Goal: Communication & Community: Ask a question

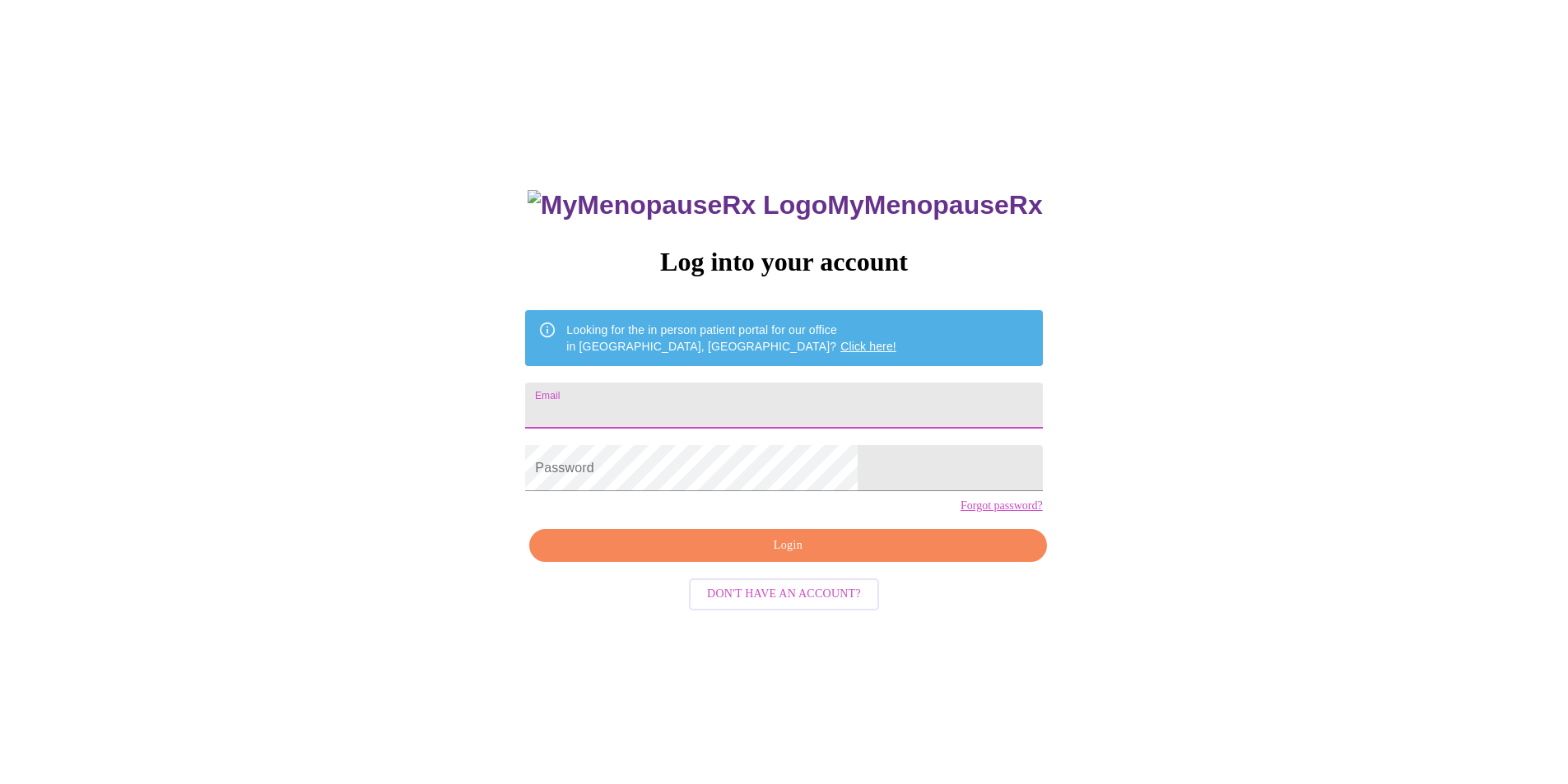
click at [641, 401] on input "Email" at bounding box center [783, 406] width 517 height 46
type input "j"
type input "[EMAIL_ADDRESS][DOMAIN_NAME]"
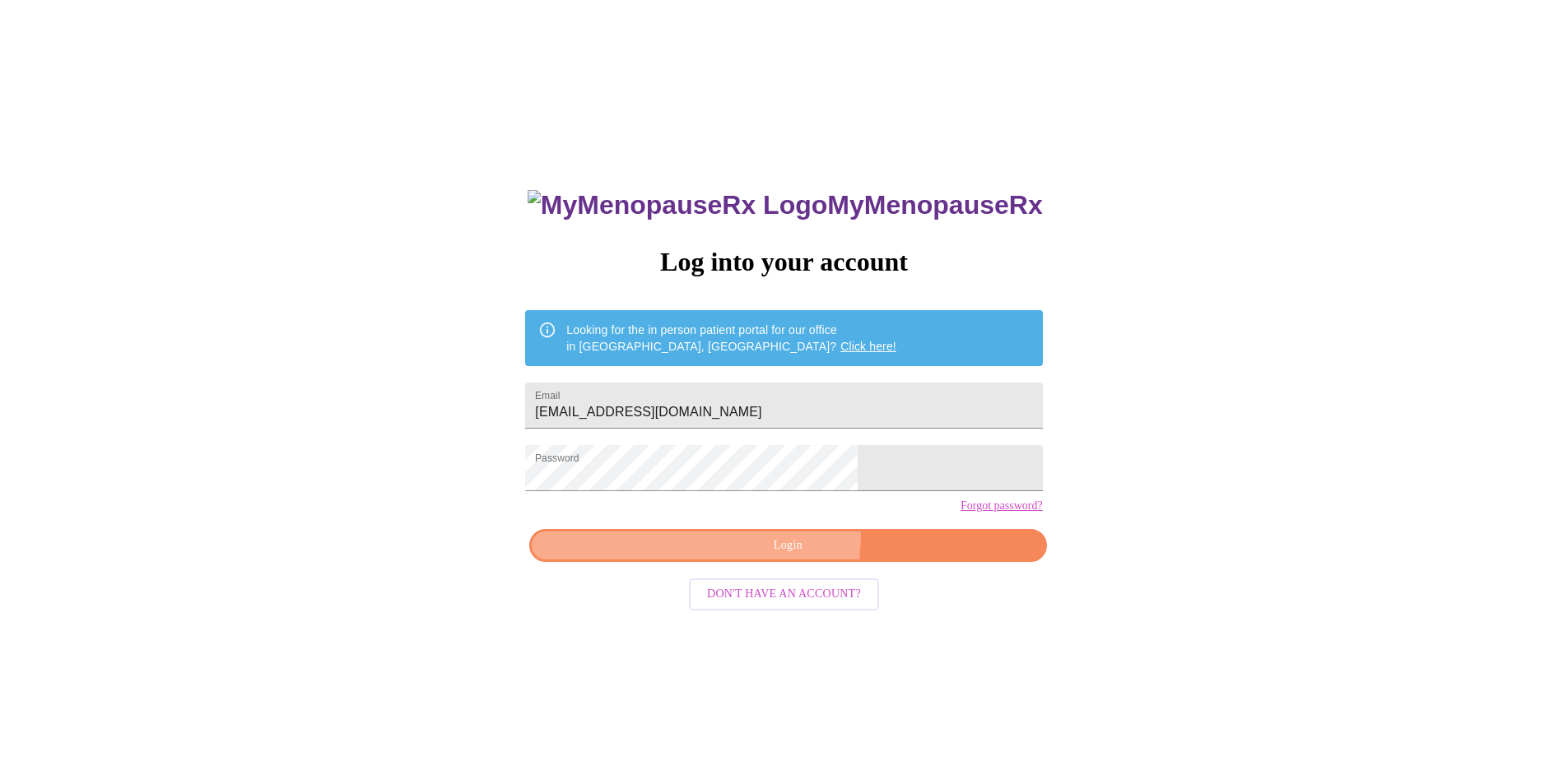
click at [733, 563] on button "Login" at bounding box center [787, 545] width 517 height 34
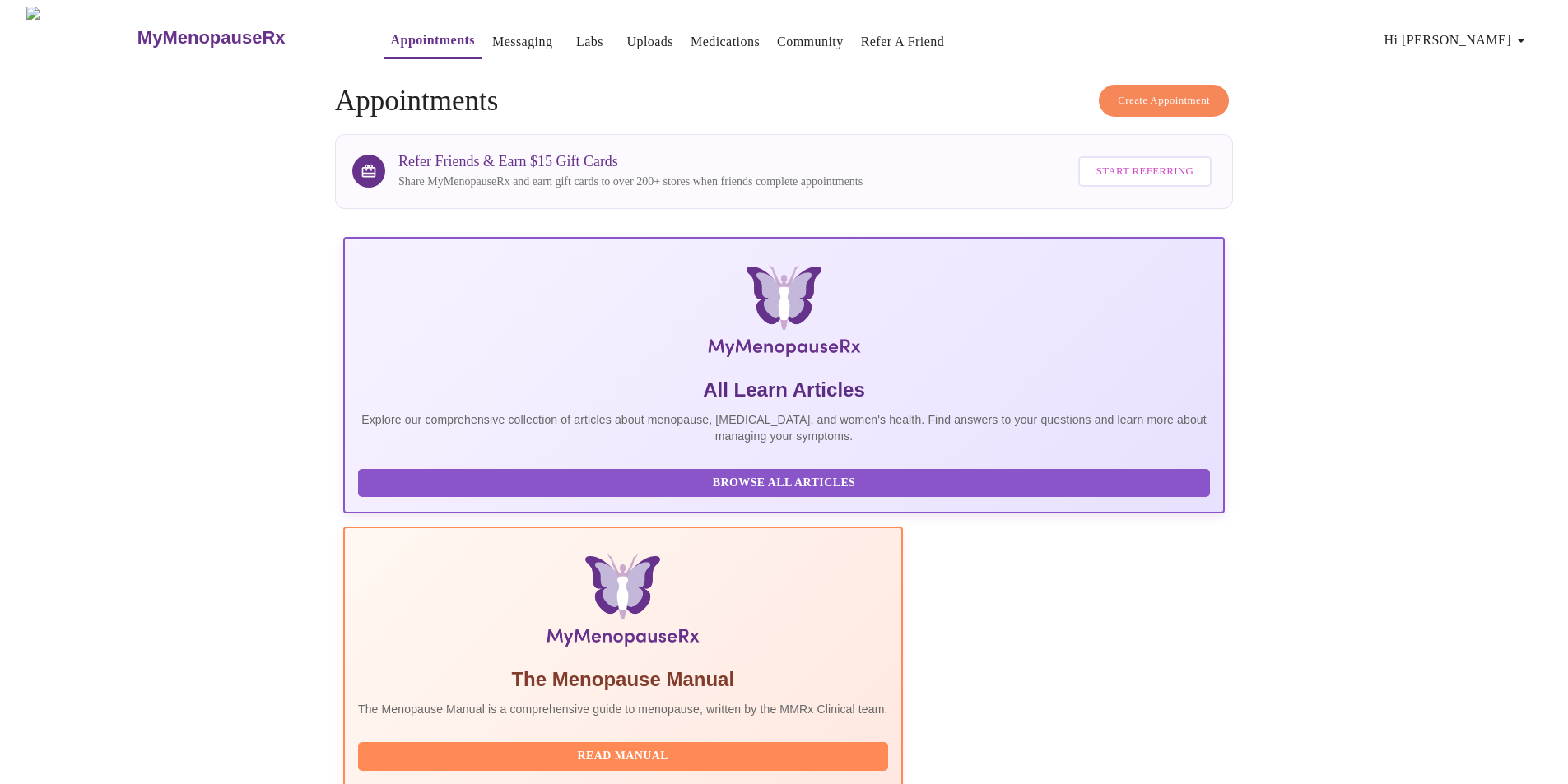
click at [504, 42] on link "Messaging" at bounding box center [522, 43] width 60 height 23
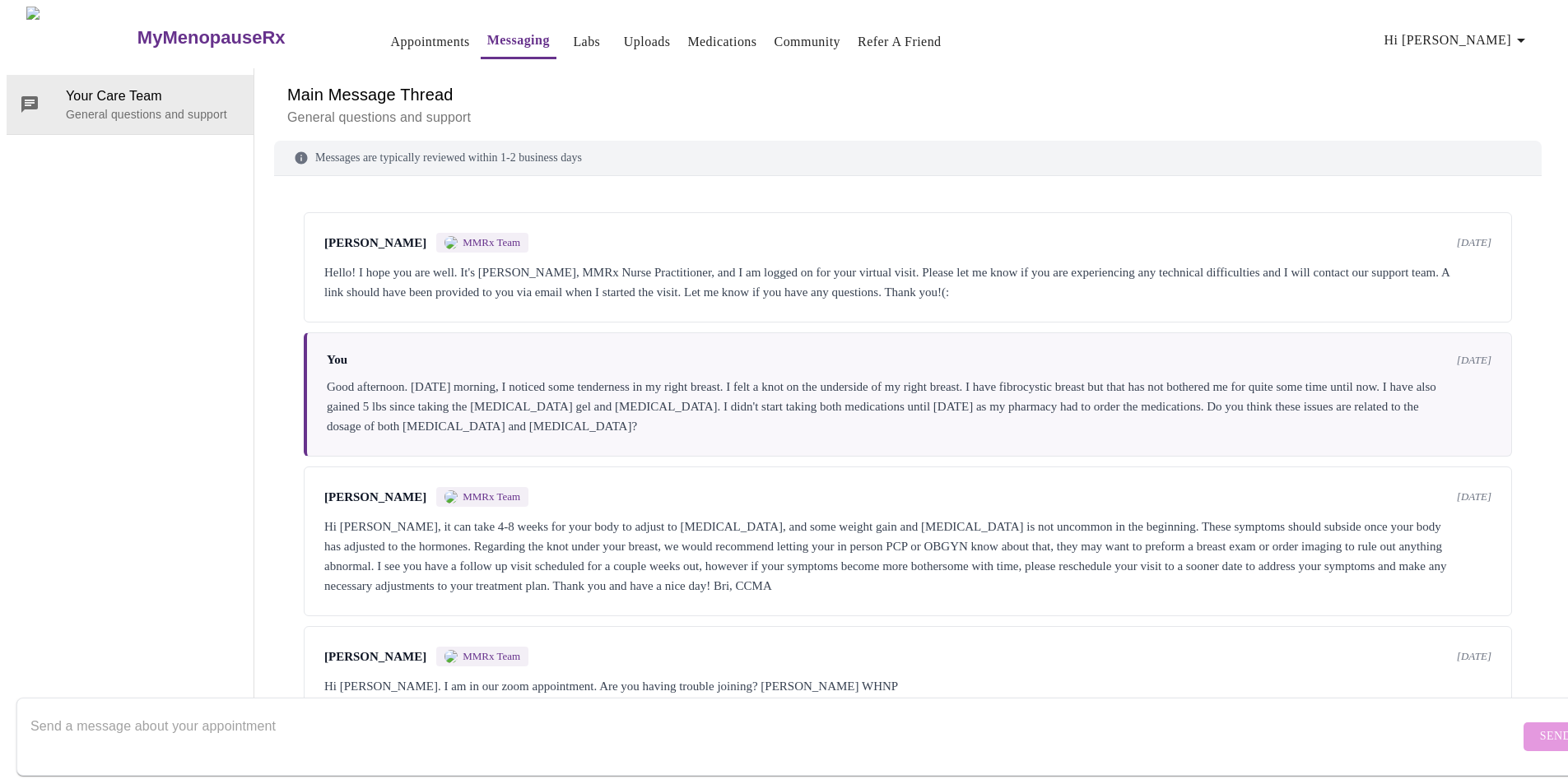
click at [465, 113] on p "General questions and support" at bounding box center [908, 118] width 1241 height 19
click at [86, 86] on span "Your Care Team" at bounding box center [153, 96] width 174 height 19
click at [487, 36] on link "Messaging" at bounding box center [518, 41] width 63 height 23
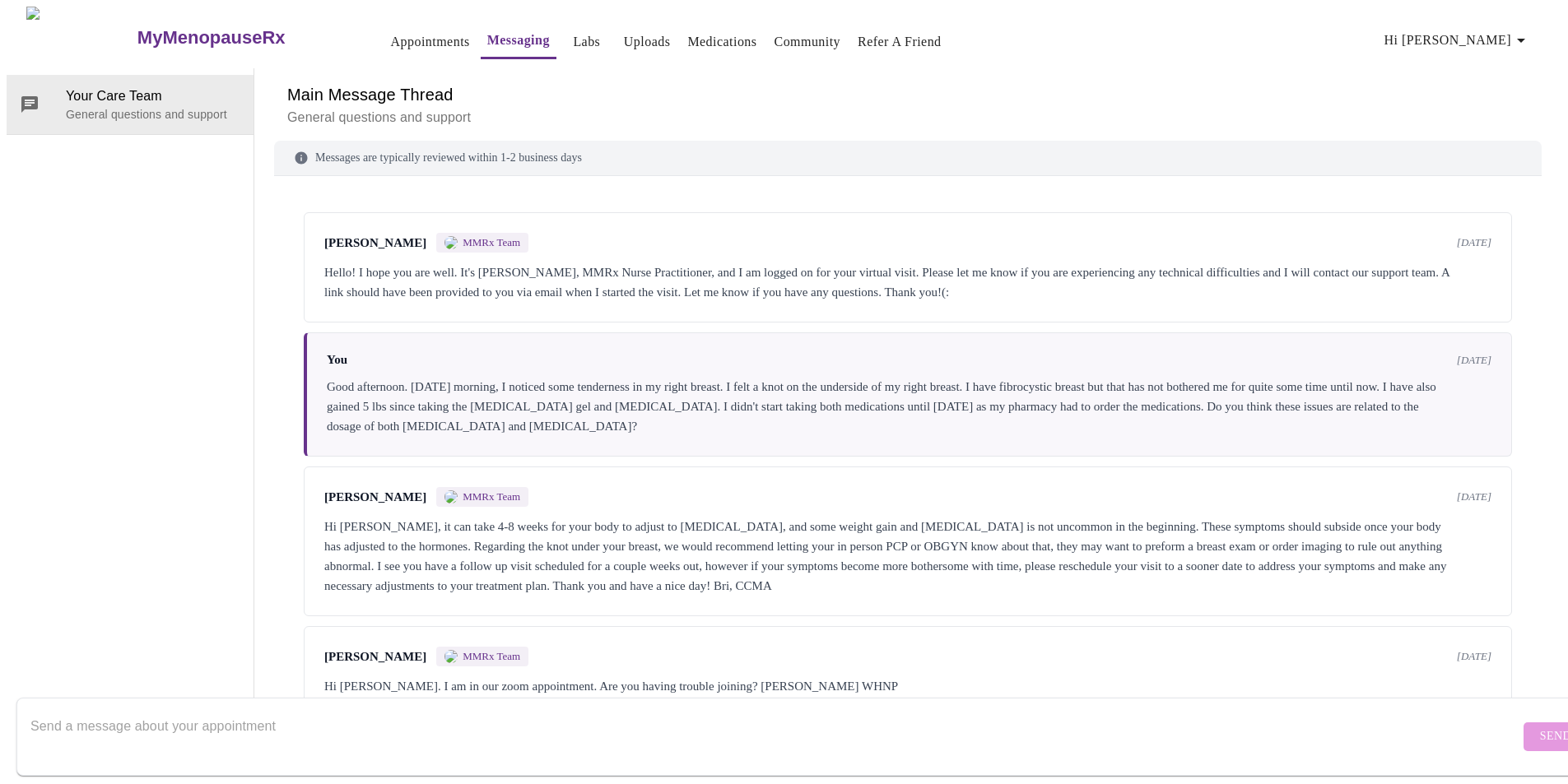
click at [280, 721] on textarea "Send a message about your appointment" at bounding box center [775, 737] width 1489 height 52
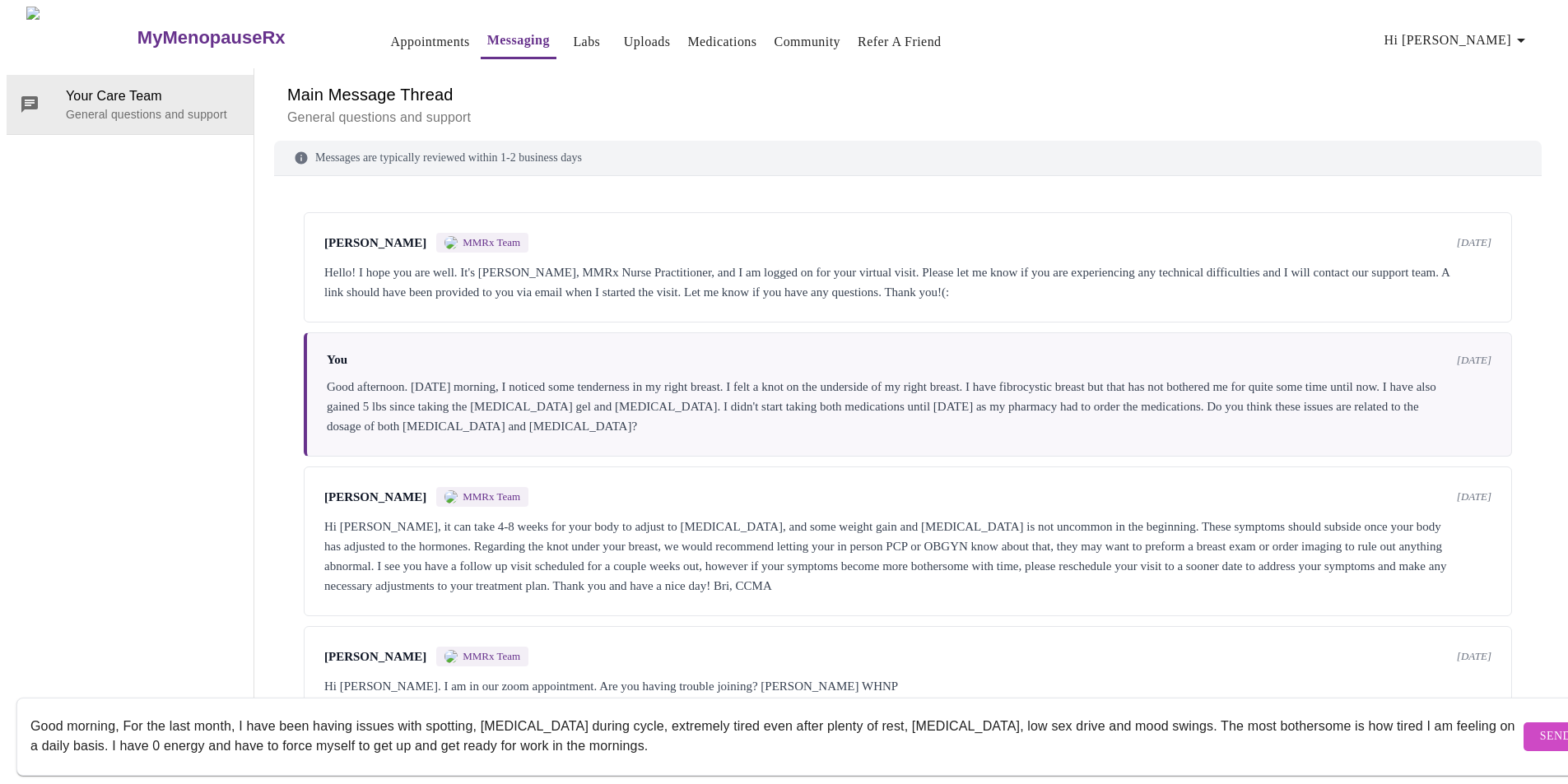
click at [122, 711] on textarea "Good morning, For the last month, I have been having issues with spotting, [MED…" at bounding box center [775, 737] width 1489 height 52
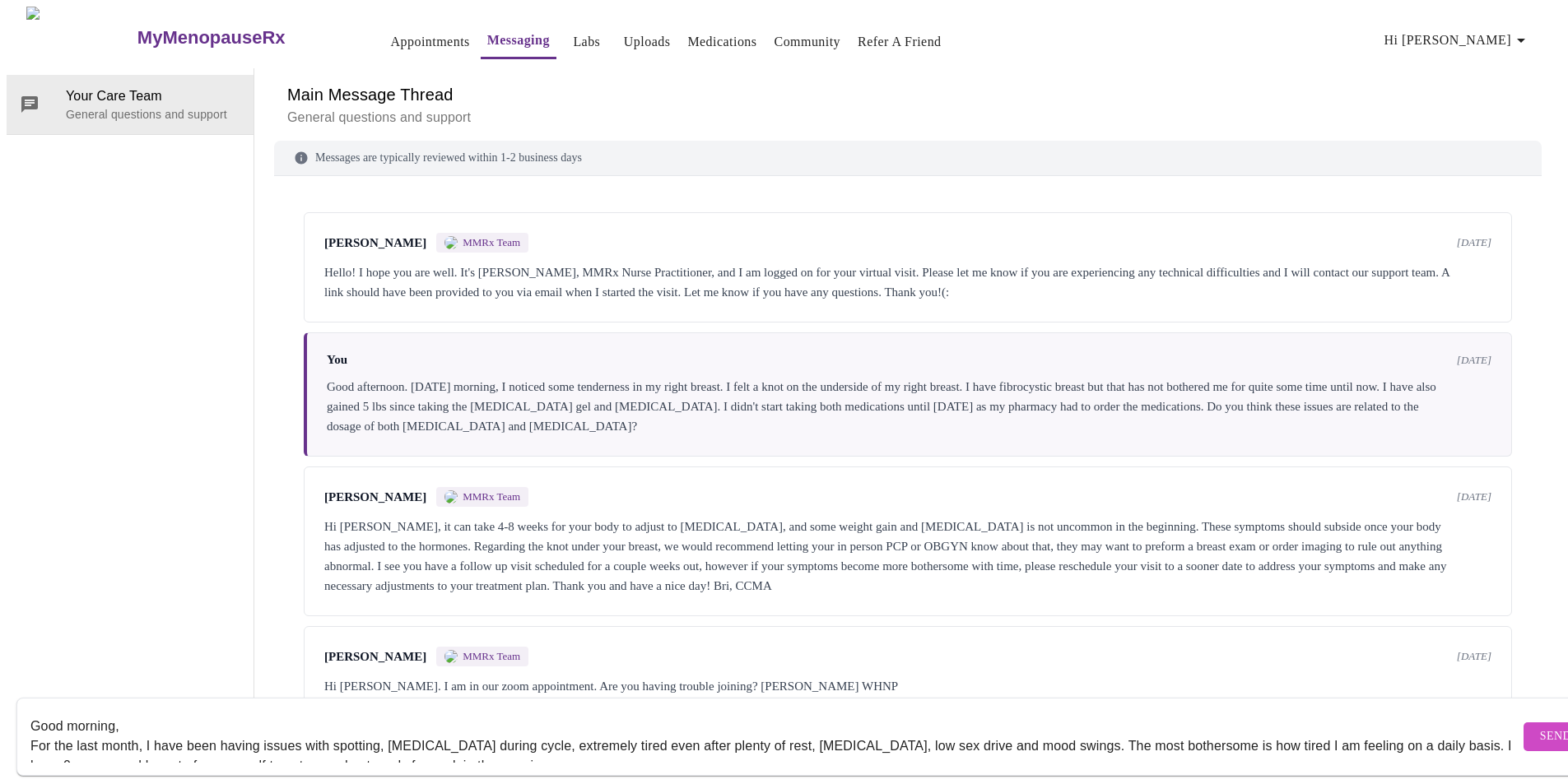
scroll to position [62, 0]
click at [248, 711] on textarea "Good morning, For the last month, I have been having issues with spotting, [MED…" at bounding box center [775, 737] width 1489 height 52
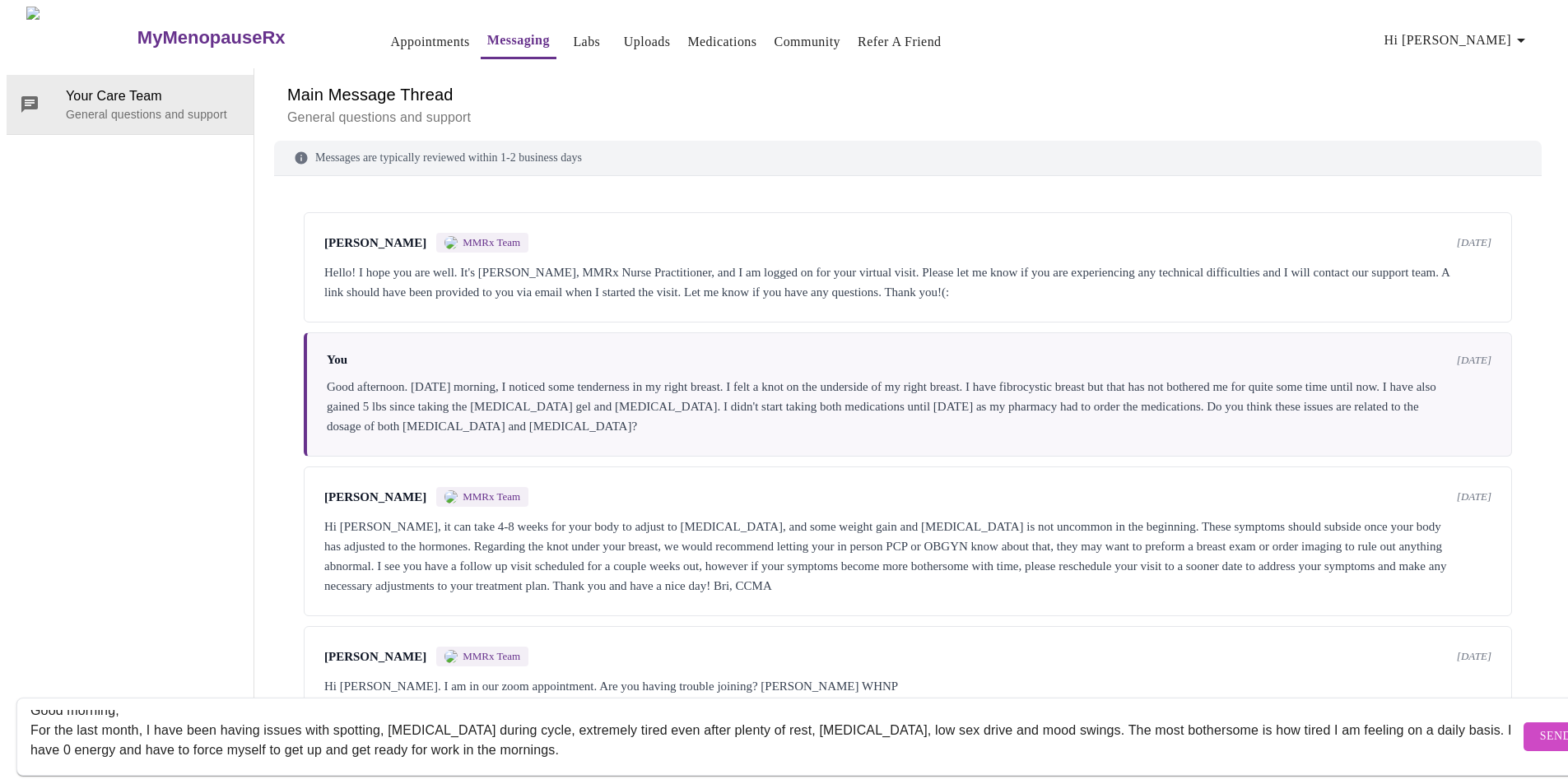
scroll to position [19, 0]
click at [142, 734] on textarea "Good morning, For the last month, I have been having issues with spotting, [MED…" at bounding box center [775, 737] width 1489 height 52
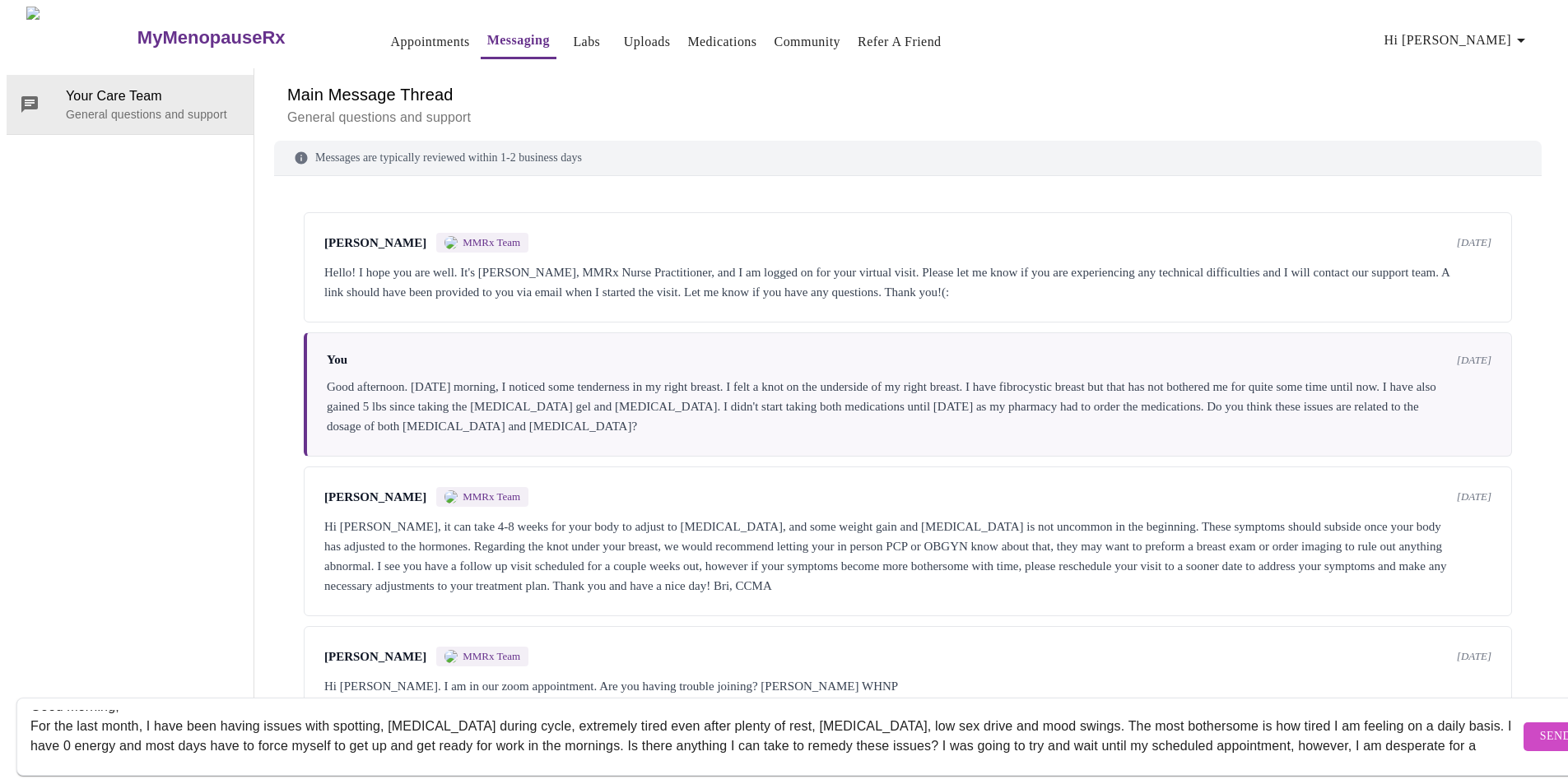
scroll to position [31, 0]
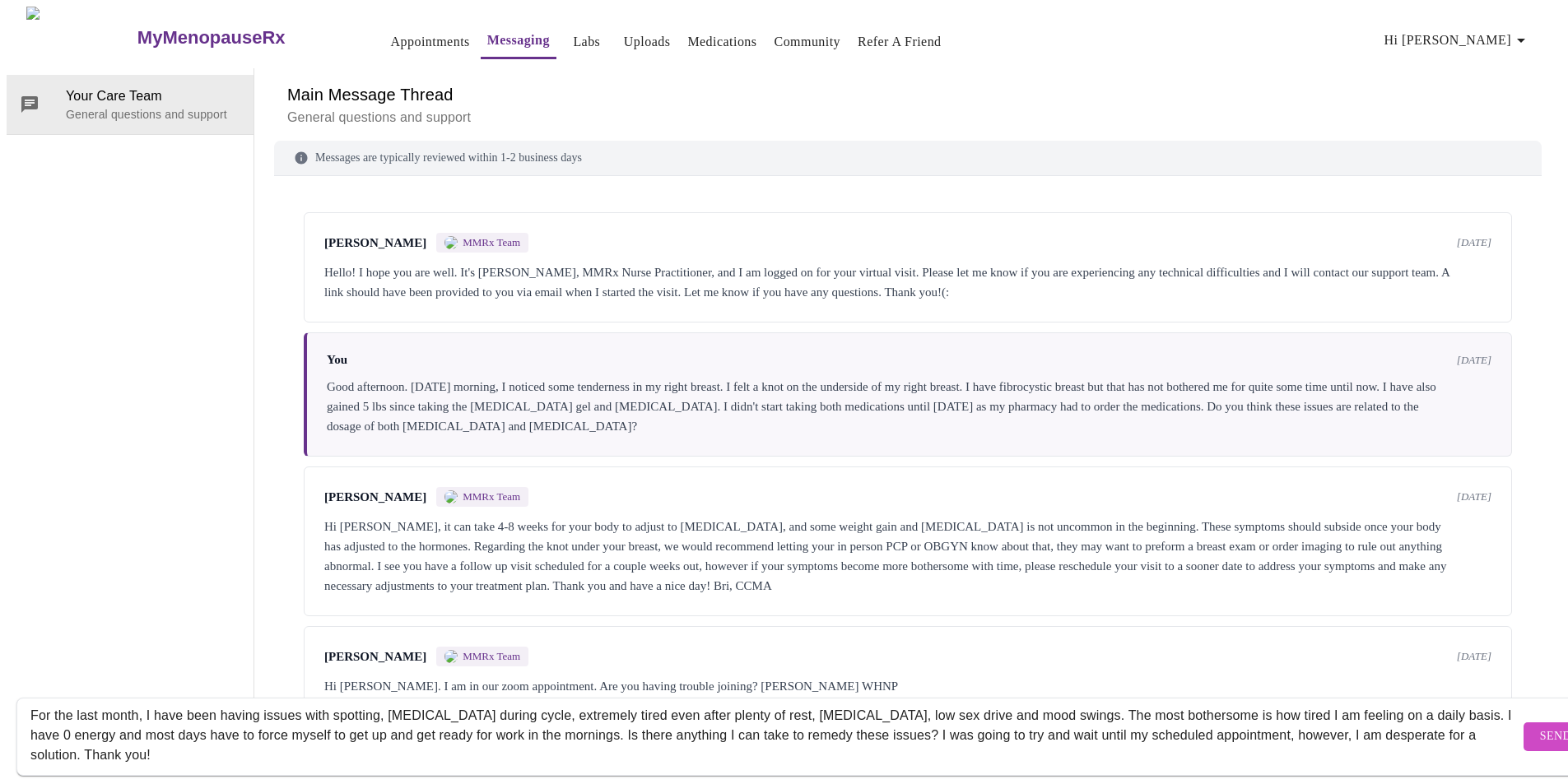
click at [333, 711] on textarea "Good morning, For the last month, I have been having issues with spotting, [MED…" at bounding box center [775, 737] width 1489 height 52
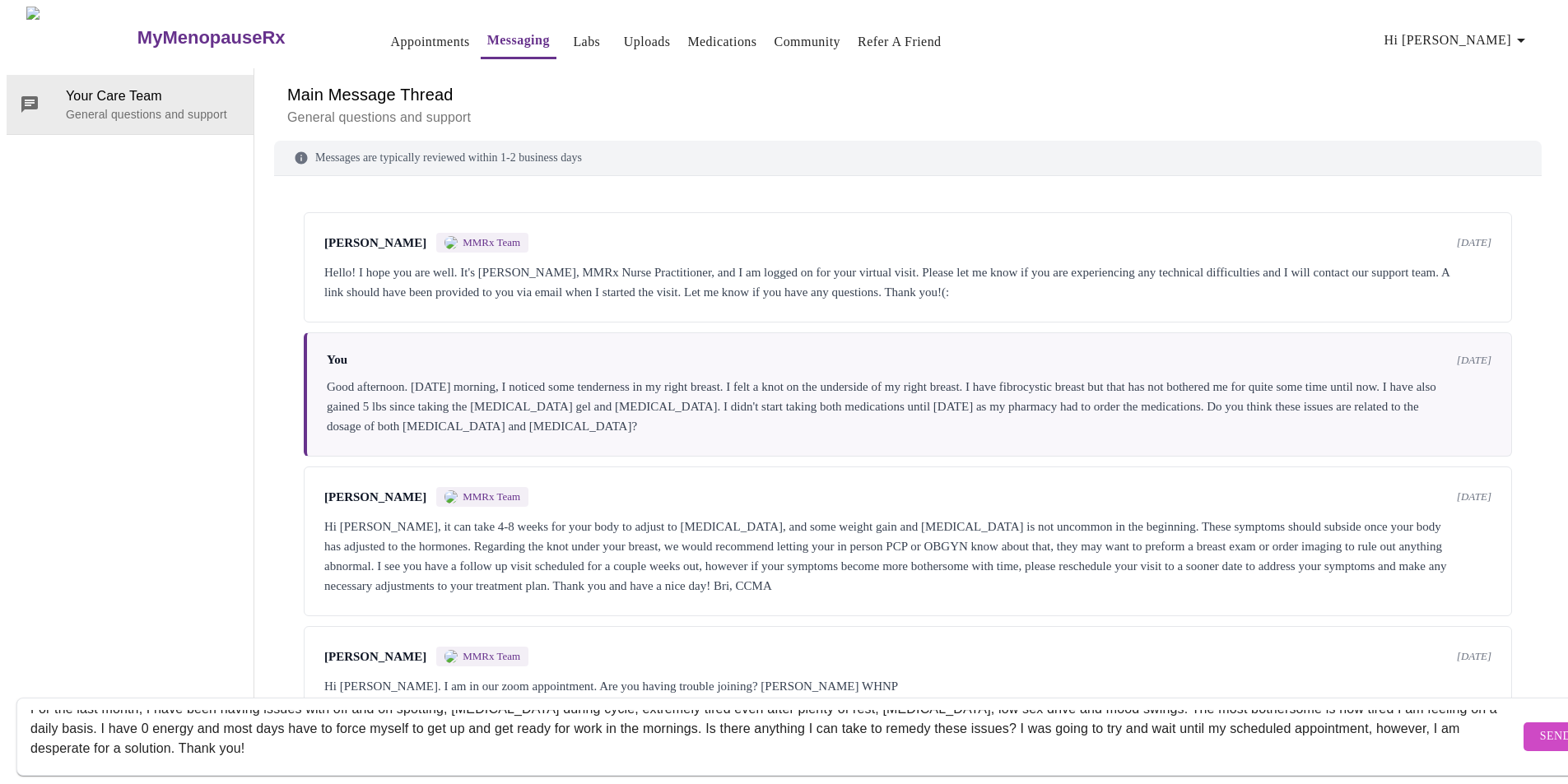
scroll to position [40, 0]
type textarea "Good morning, For the last month, I have been having issues with off and on spo…"
click at [1540, 727] on span "Send" at bounding box center [1555, 737] width 31 height 20
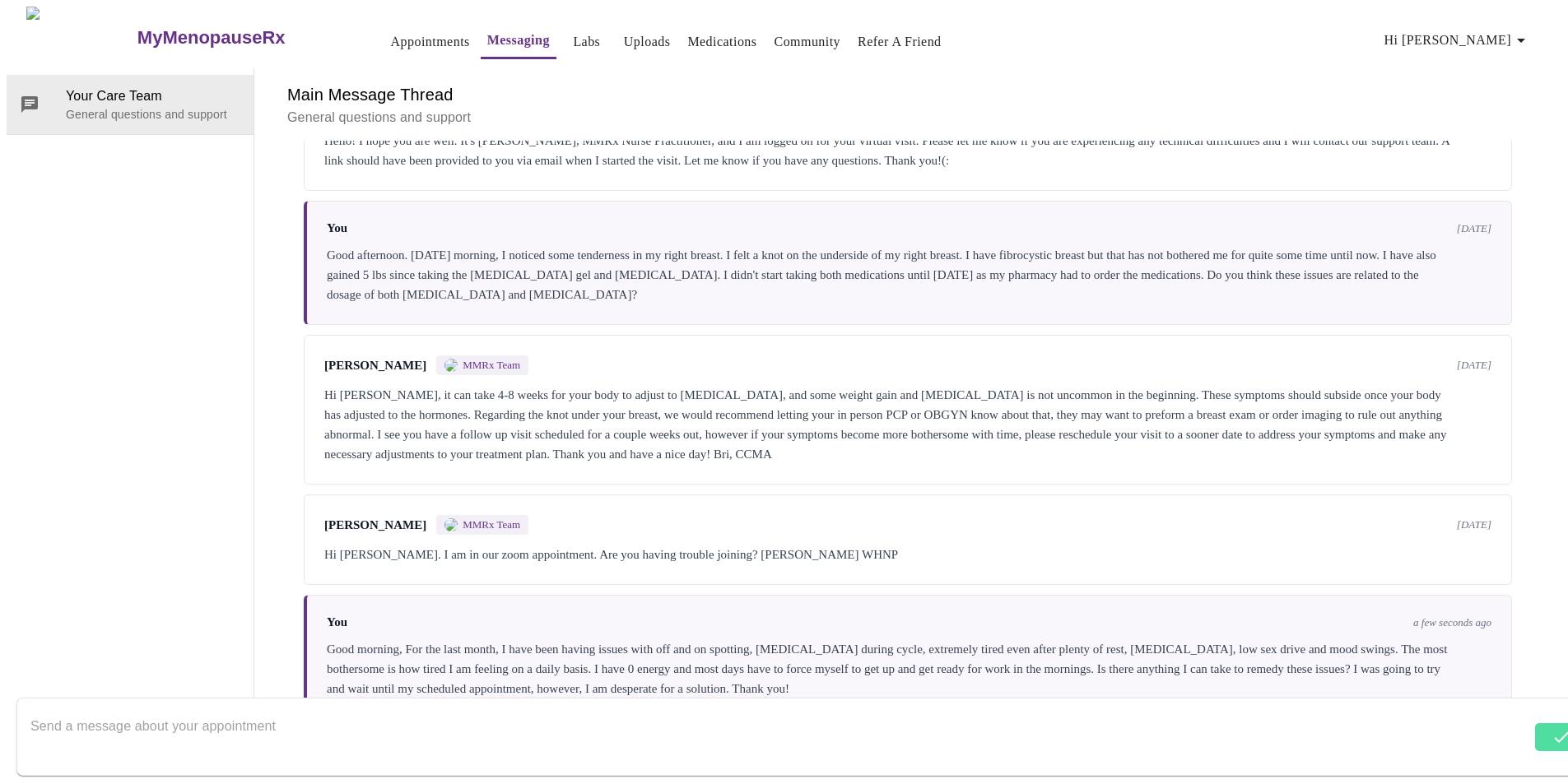
scroll to position [0, 0]
click at [1527, 31] on icon "button" at bounding box center [1521, 41] width 19 height 19
click at [1482, 129] on li "Log out" at bounding box center [1494, 123] width 75 height 30
